Goal: Find specific page/section: Find specific page/section

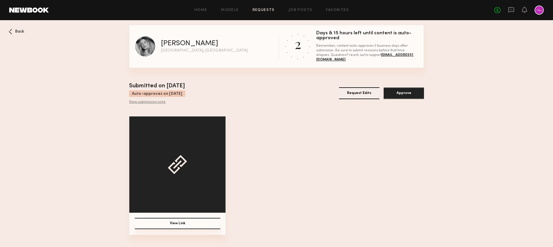
click at [179, 223] on button "View Link" at bounding box center [178, 223] width 86 height 11
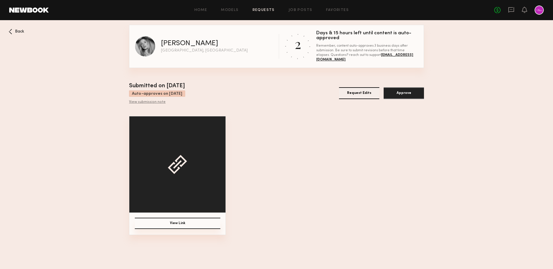
click at [177, 225] on button "View Link" at bounding box center [178, 223] width 86 height 11
click at [380, 164] on div "View Link" at bounding box center [276, 175] width 295 height 119
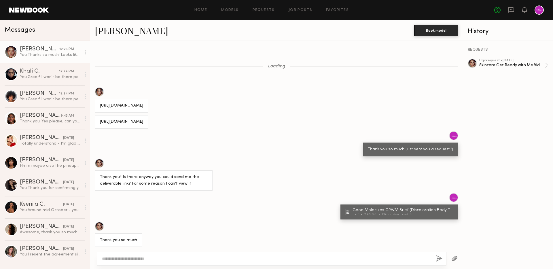
scroll to position [417, 0]
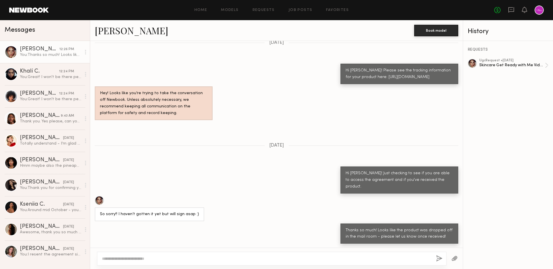
click at [262, 111] on div "Hey! Looks like you’re trying to take the conversation off Newbook. Unless abso…" at bounding box center [276, 103] width 373 height 34
